Goal: Understand process/instructions

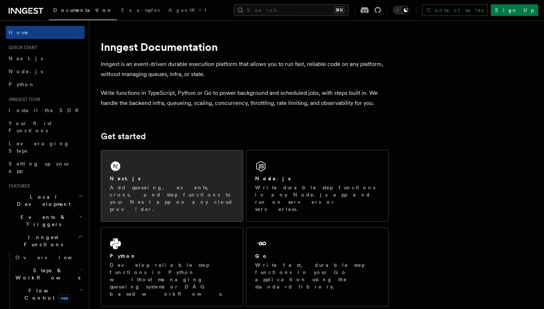
click at [143, 152] on div "Next.js Add queueing, events, crons, and step functions to your Next app on any…" at bounding box center [172, 185] width 142 height 71
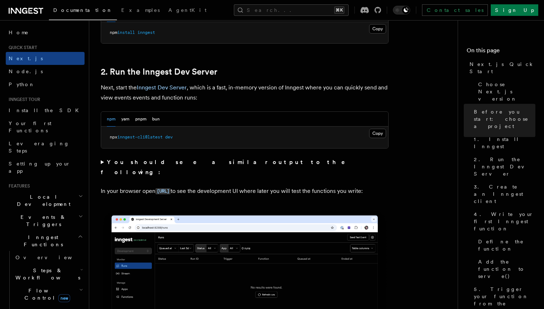
scroll to position [468, 0]
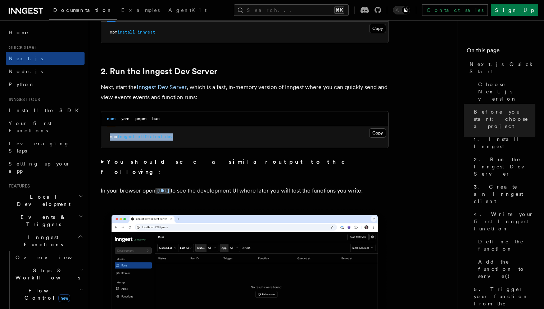
drag, startPoint x: 181, startPoint y: 136, endPoint x: 105, endPoint y: 136, distance: 76.3
click at [104, 136] on pre "npx inngest-cli@latest dev" at bounding box center [244, 137] width 287 height 22
copy span "npx inngest-cli@latest dev"
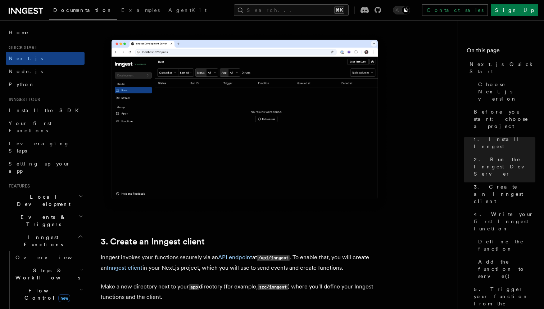
scroll to position [503, 0]
